Goal: Information Seeking & Learning: Learn about a topic

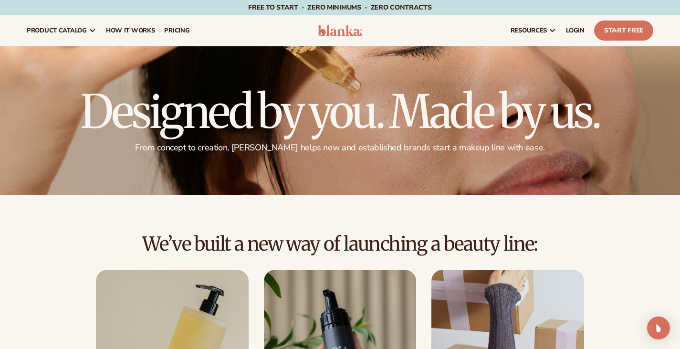
click at [635, 235] on h2 "We’ve built a new way of launching a beauty line:" at bounding box center [340, 243] width 627 height 21
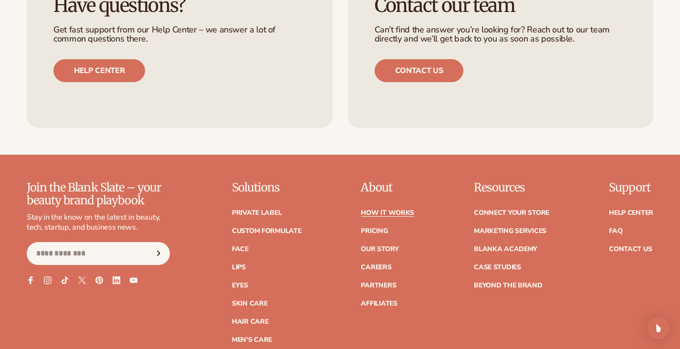
scroll to position [2101, 0]
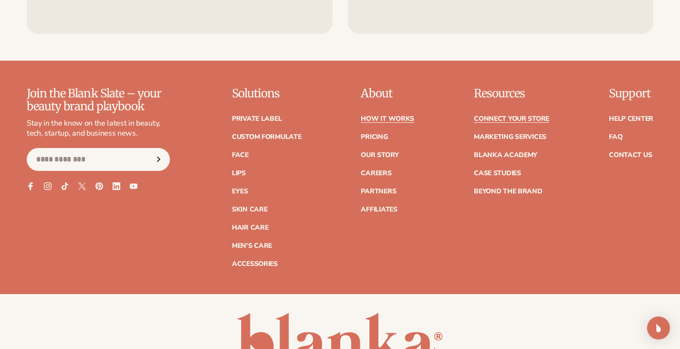
click at [512, 116] on link "Connect your store" at bounding box center [511, 119] width 75 height 7
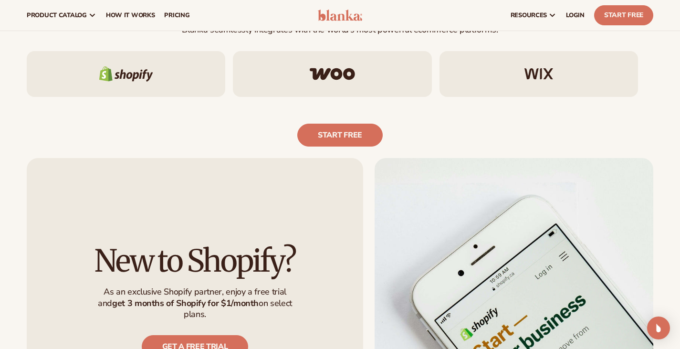
scroll to position [573, 0]
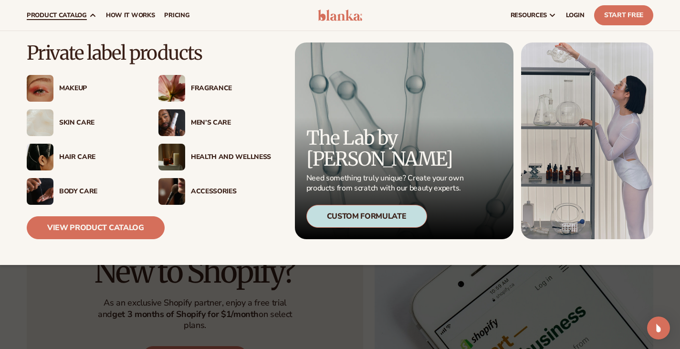
click at [196, 122] on div "Men’s Care" at bounding box center [231, 123] width 80 height 8
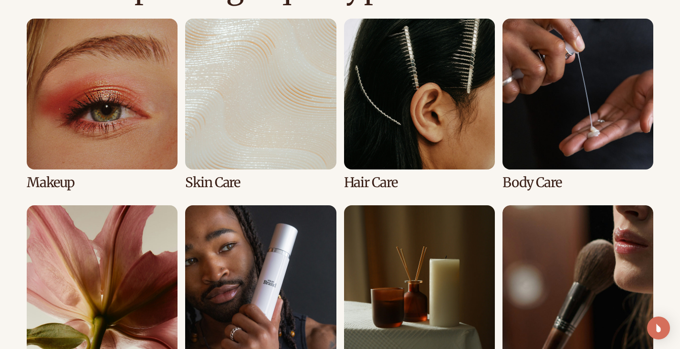
scroll to position [764, 0]
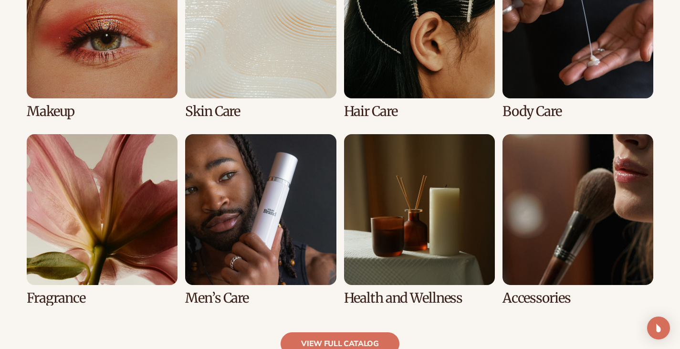
click at [254, 195] on link "6 / 8" at bounding box center [260, 219] width 151 height 171
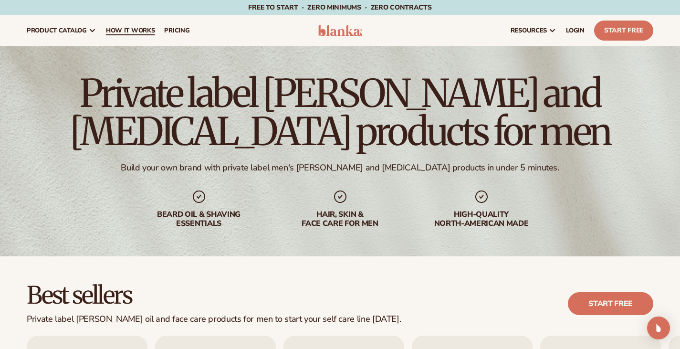
click at [131, 30] on span "How It Works" at bounding box center [130, 31] width 49 height 8
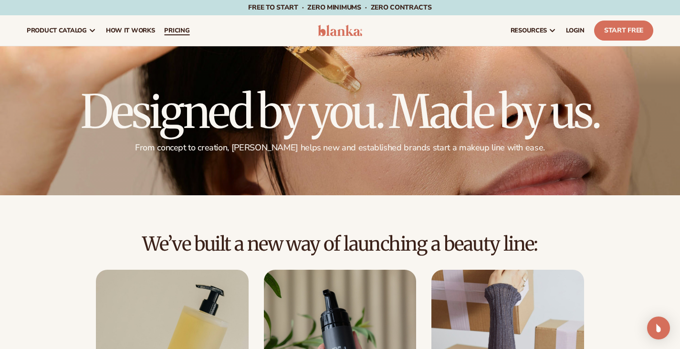
click at [190, 30] on span "pricing" at bounding box center [176, 31] width 25 height 8
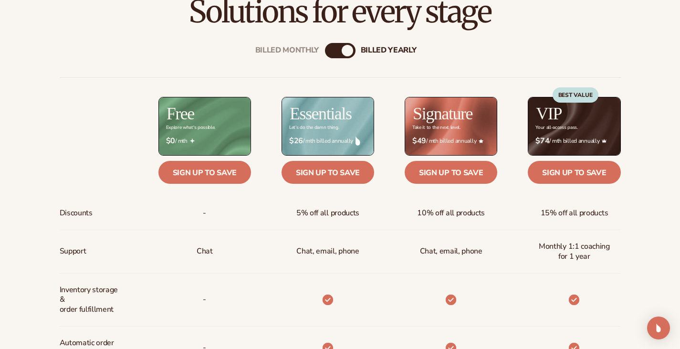
scroll to position [334, 0]
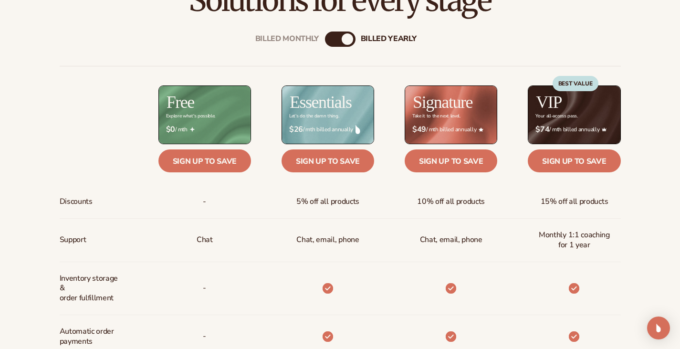
drag, startPoint x: 402, startPoint y: 252, endPoint x: 402, endPoint y: 257, distance: 5.3
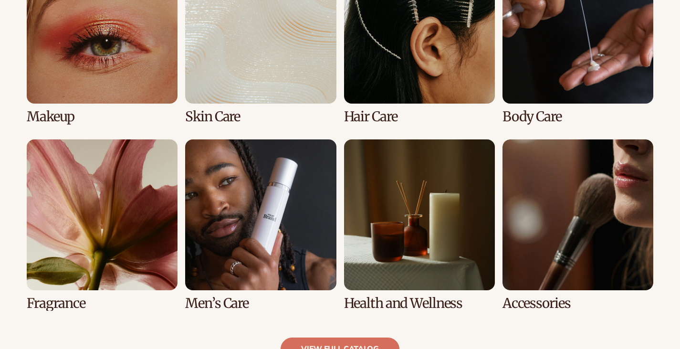
scroll to position [764, 0]
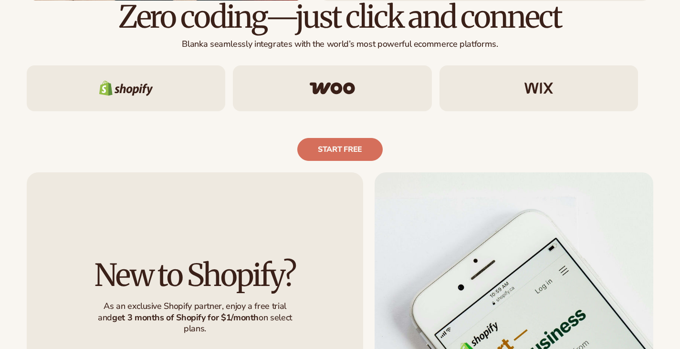
scroll to position [573, 0]
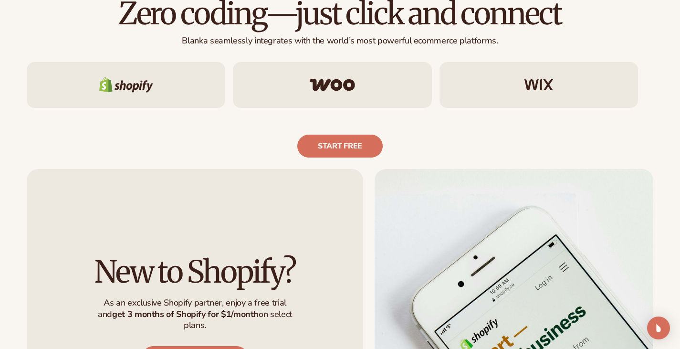
drag, startPoint x: 0, startPoint y: 0, endPoint x: 401, endPoint y: 206, distance: 450.8
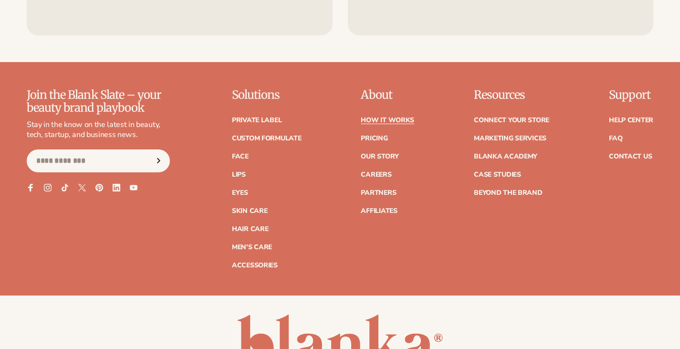
scroll to position [2101, 0]
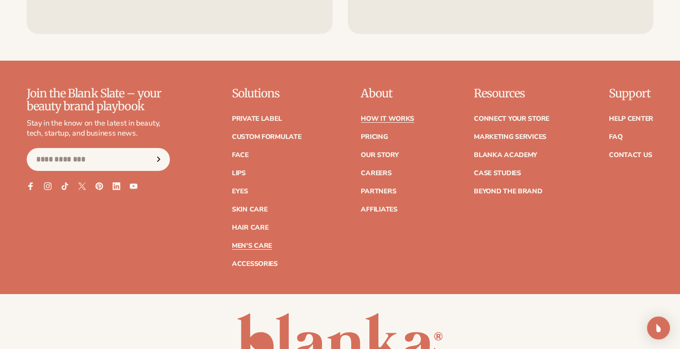
click at [249, 243] on link "Men's Care" at bounding box center [252, 246] width 40 height 7
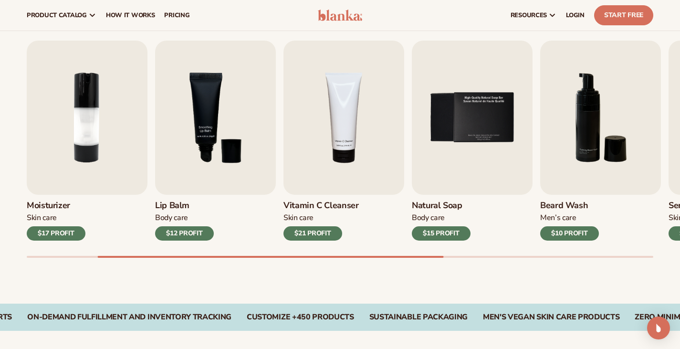
scroll to position [287, 0]
